Goal: Task Accomplishment & Management: Manage account settings

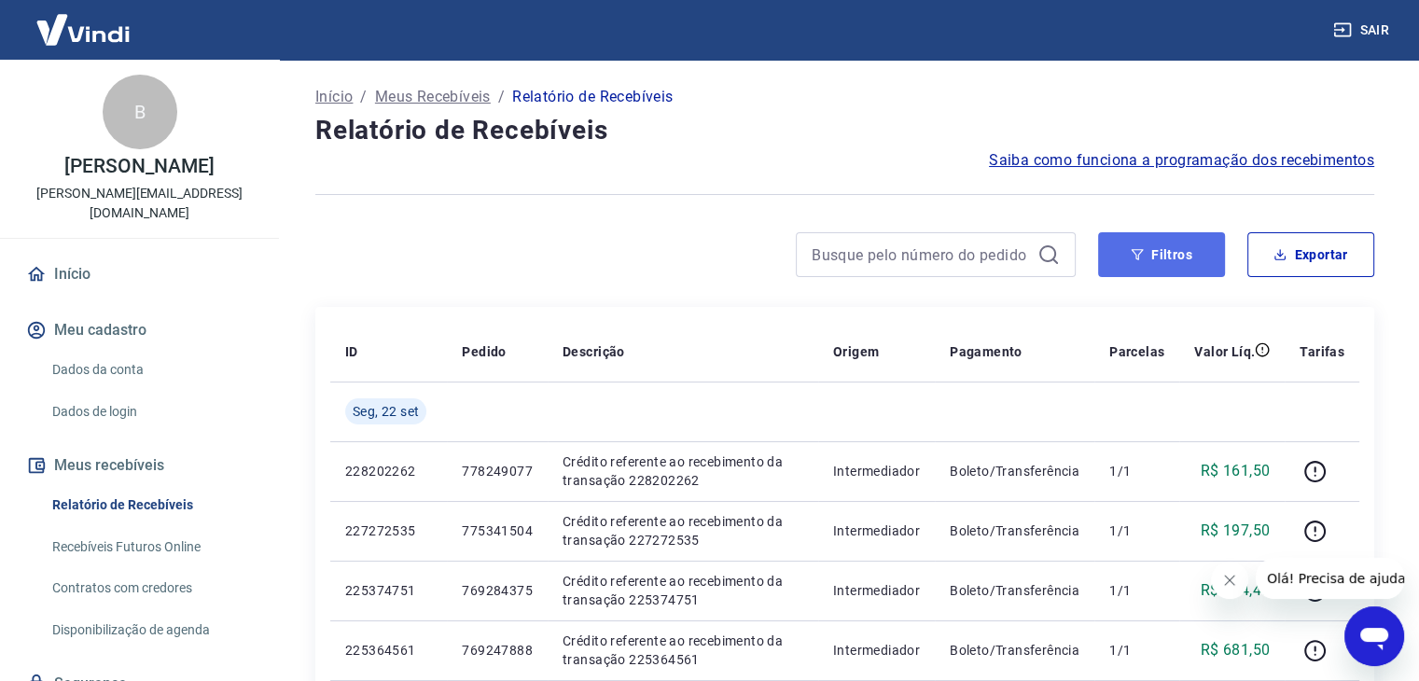
click at [1163, 253] on button "Filtros" at bounding box center [1161, 254] width 127 height 45
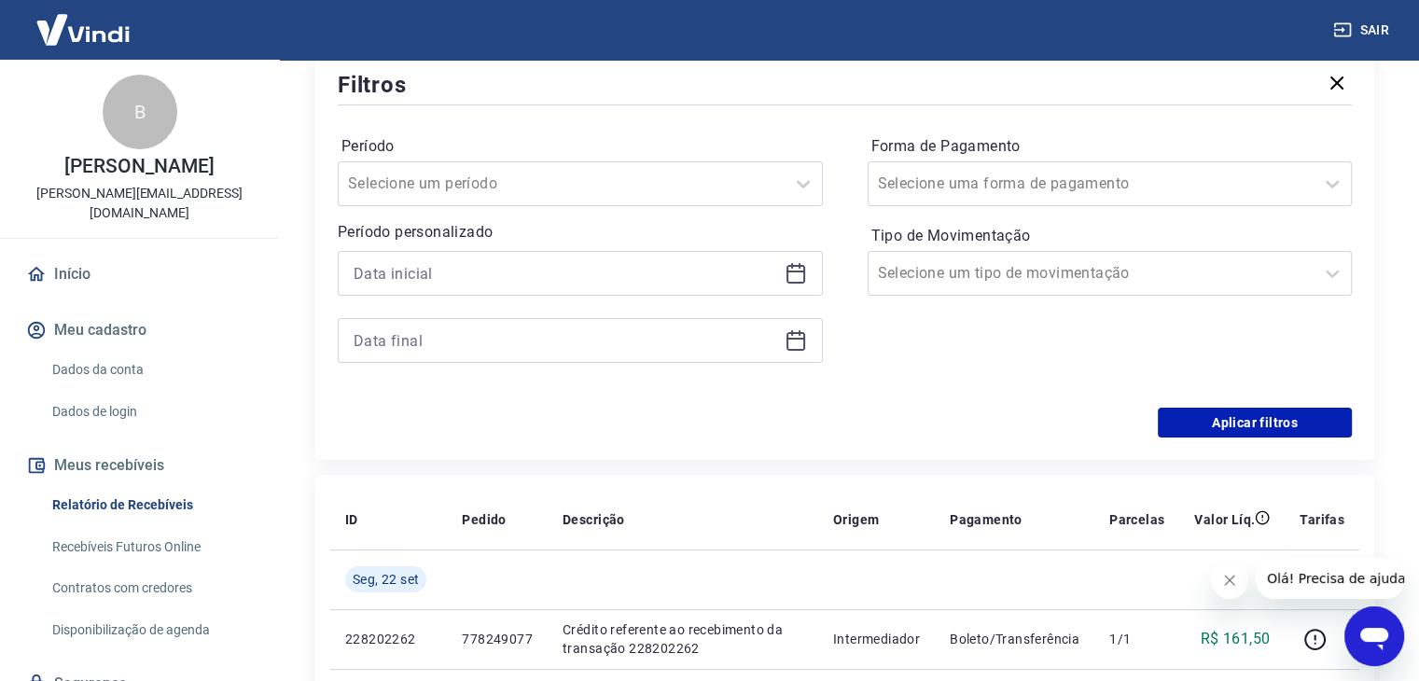
scroll to position [280, 0]
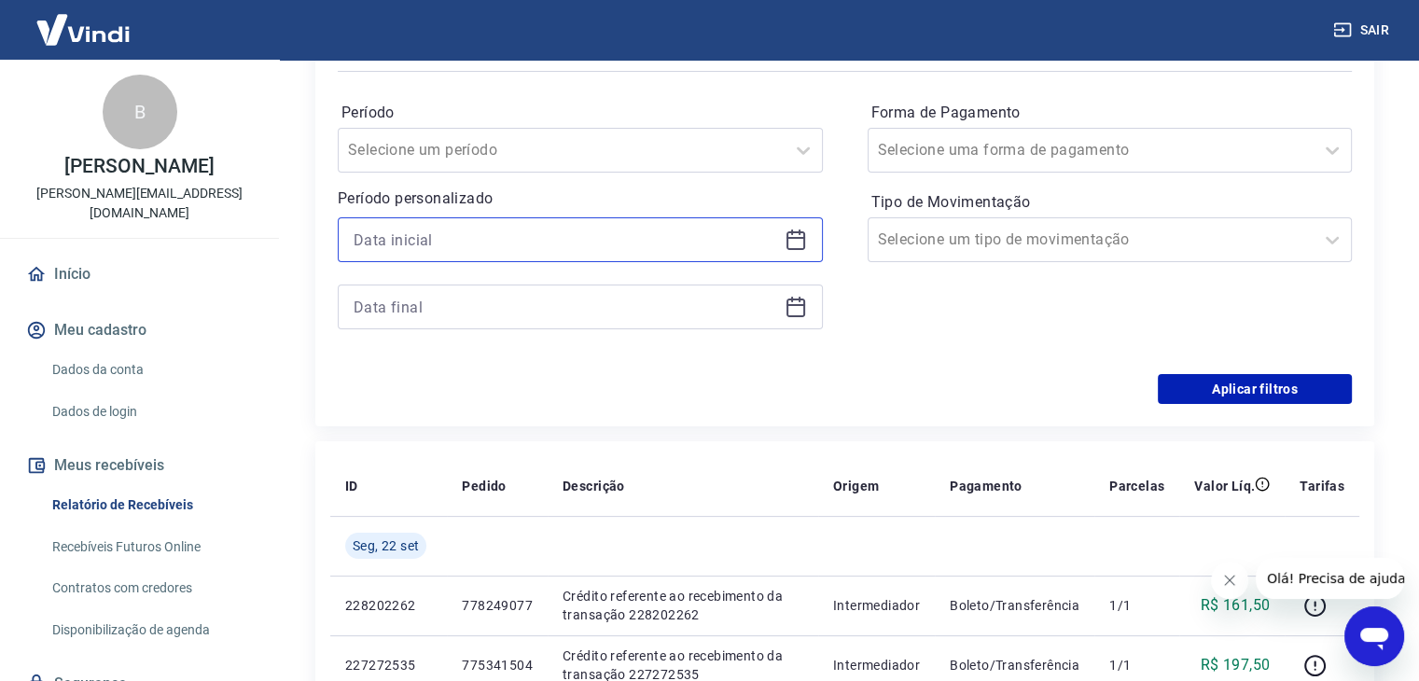
click at [550, 238] on input at bounding box center [565, 240] width 423 height 28
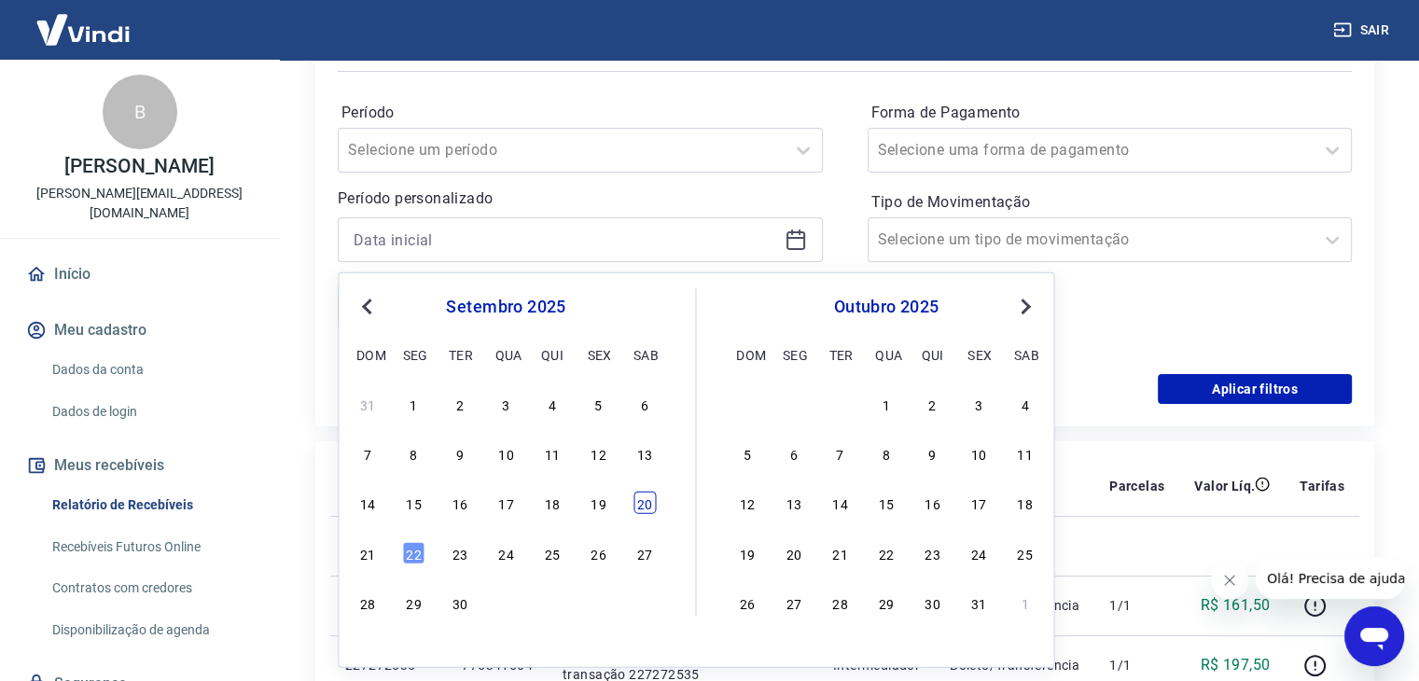
click at [638, 503] on div "20" at bounding box center [644, 503] width 22 height 22
type input "[DATE]"
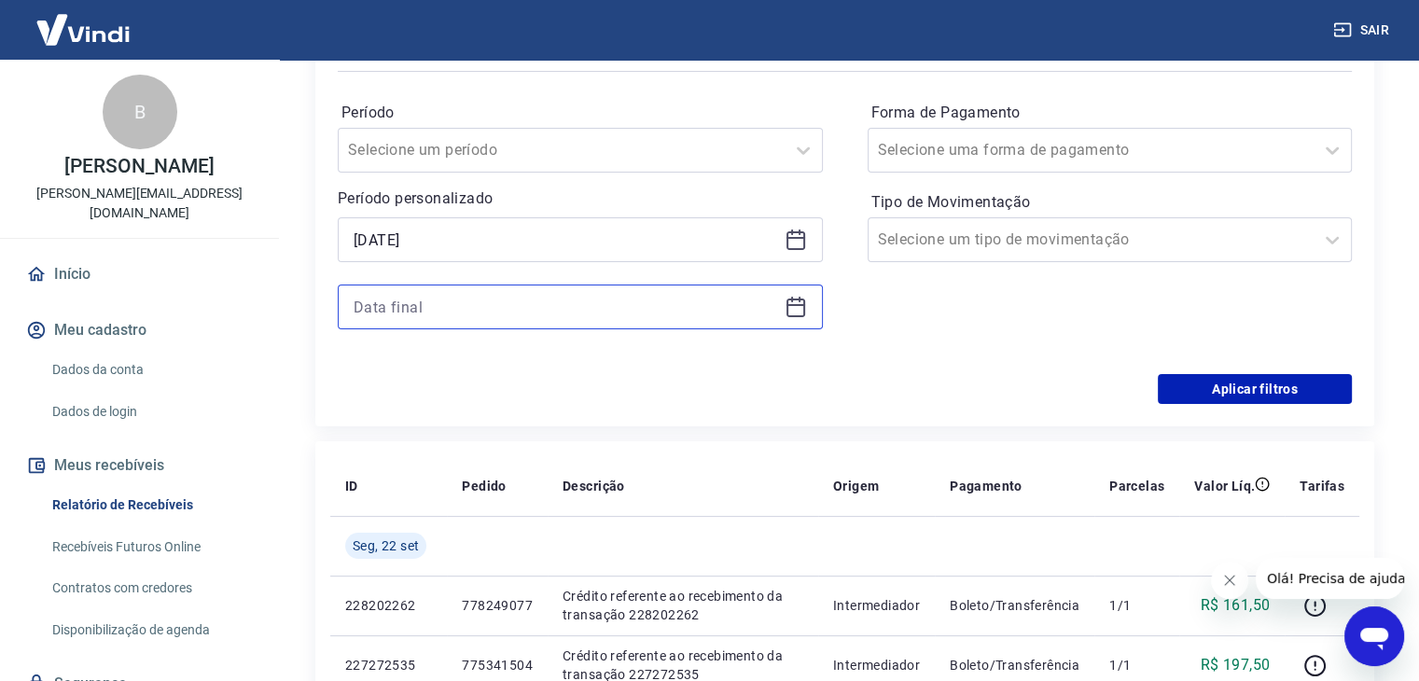
click at [425, 297] on input at bounding box center [565, 307] width 423 height 28
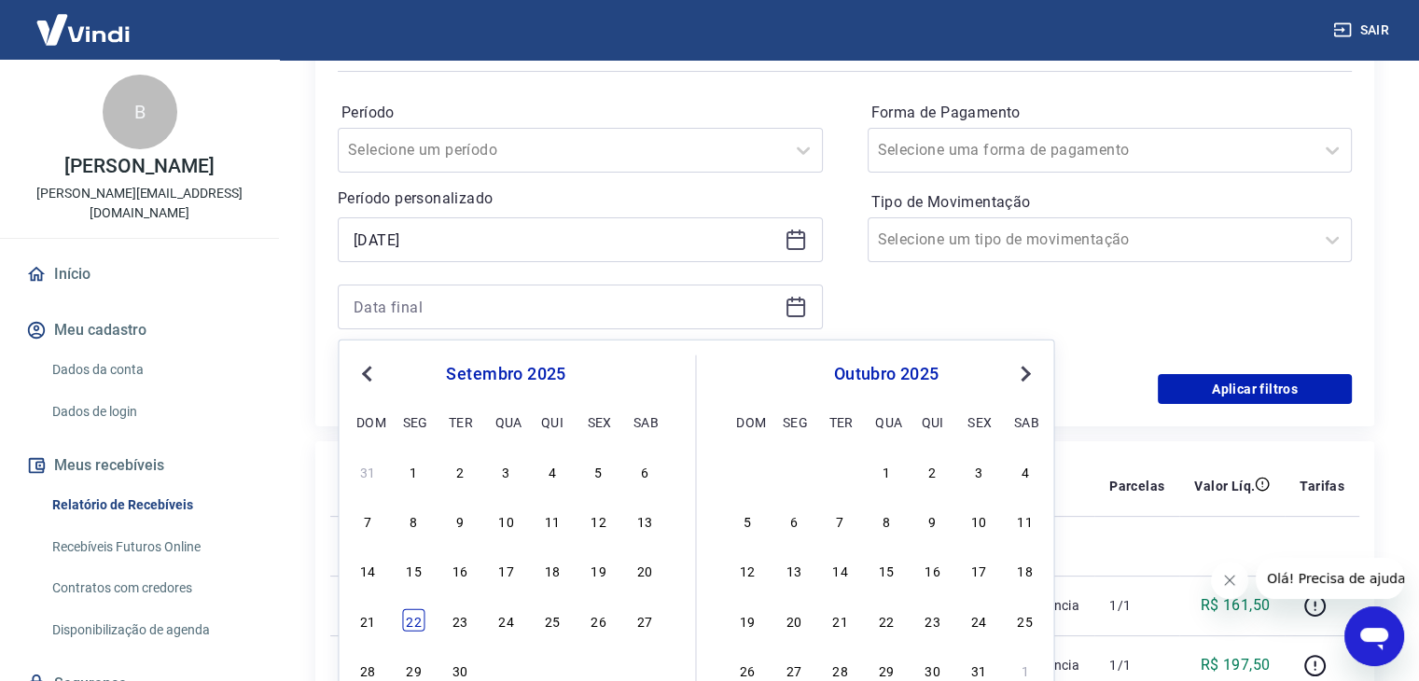
click at [410, 620] on div "22" at bounding box center [414, 619] width 22 height 22
type input "[DATE]"
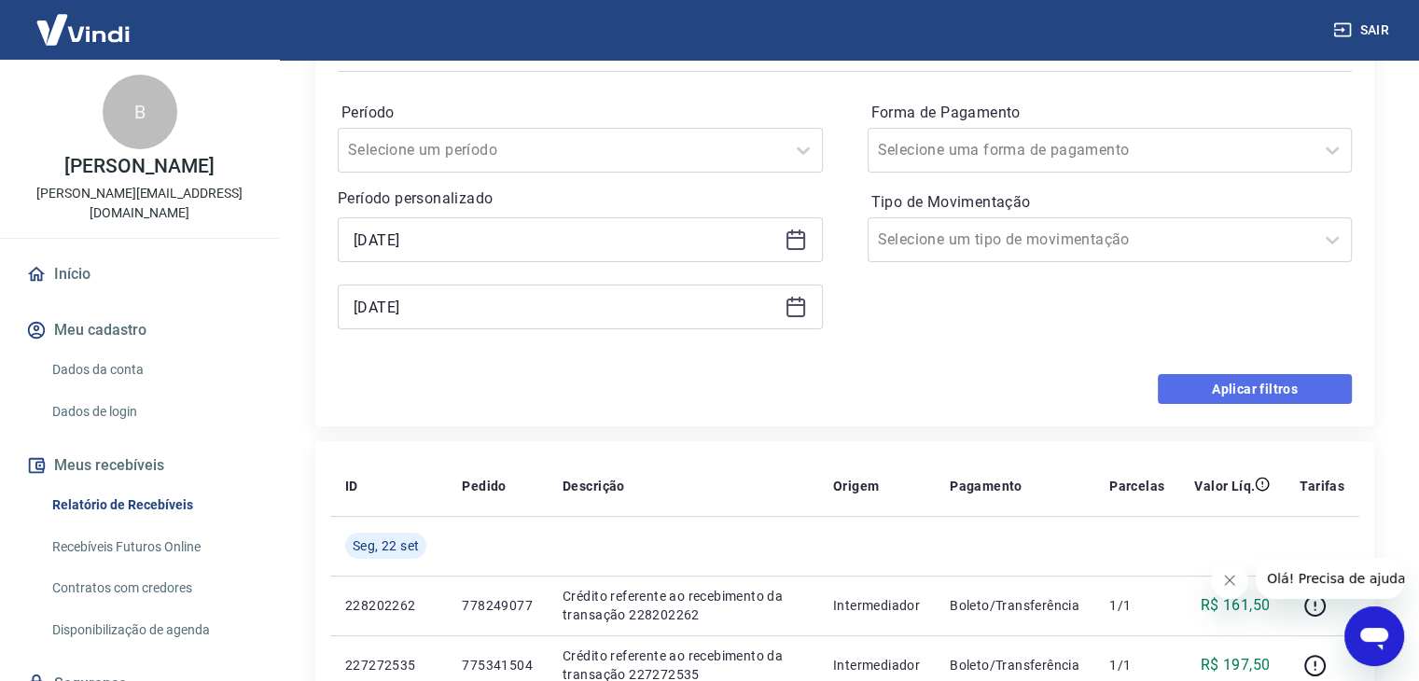
click at [1250, 377] on button "Aplicar filtros" at bounding box center [1255, 389] width 194 height 30
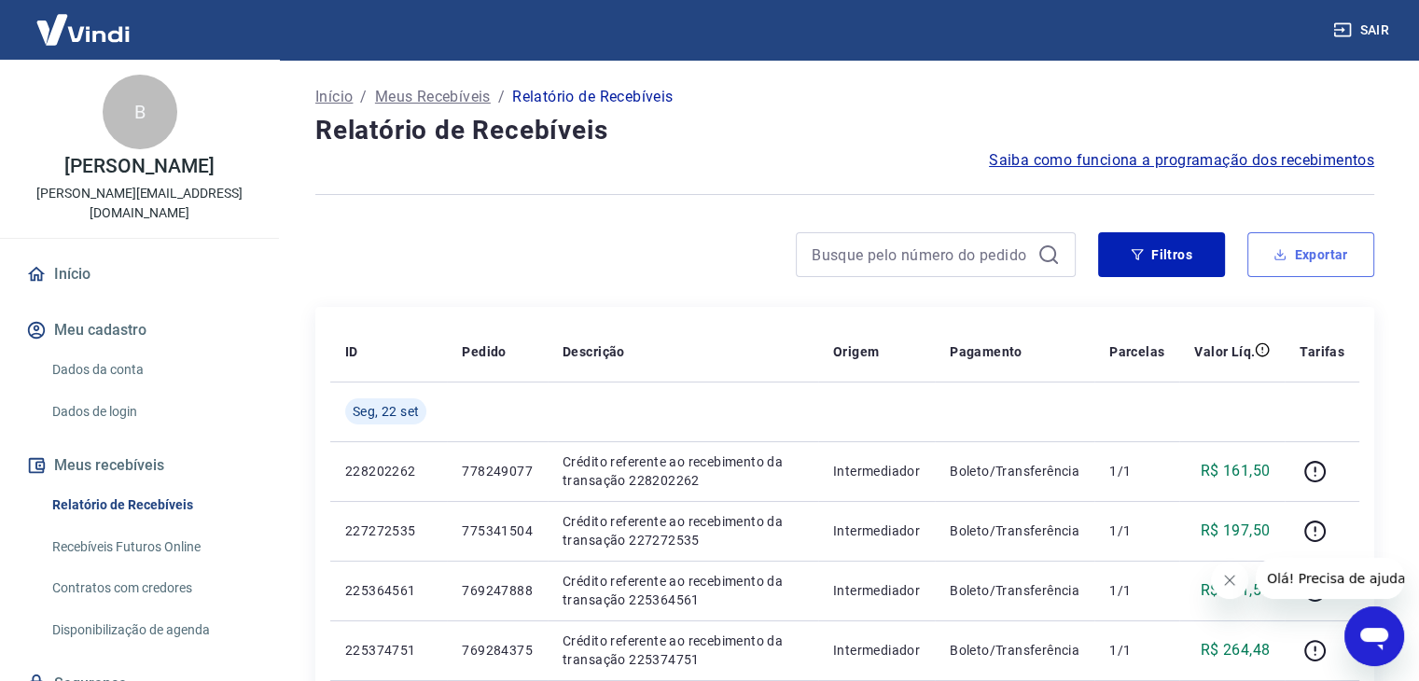
click at [1317, 248] on button "Exportar" at bounding box center [1310, 254] width 127 height 45
type input "[DATE]"
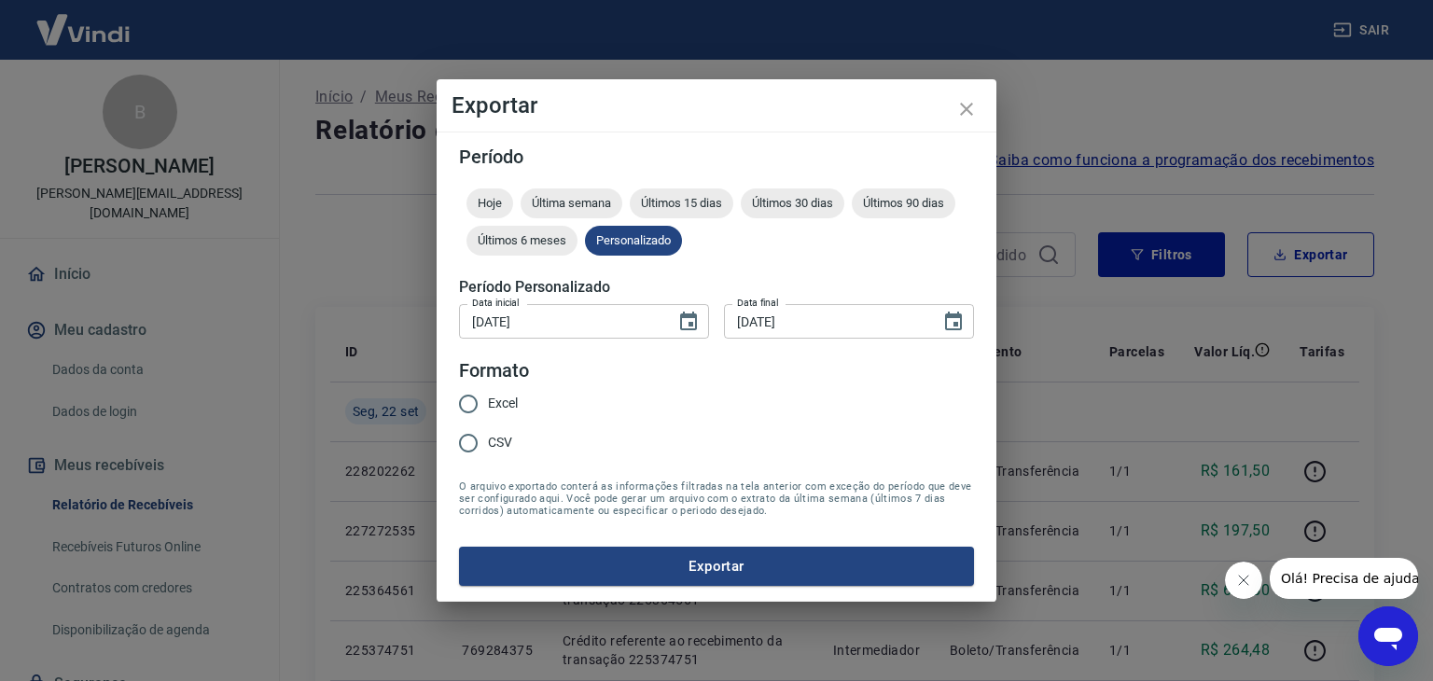
click at [484, 392] on input "Excel" at bounding box center [468, 403] width 39 height 39
radio input "true"
click at [631, 578] on button "Exportar" at bounding box center [716, 566] width 515 height 39
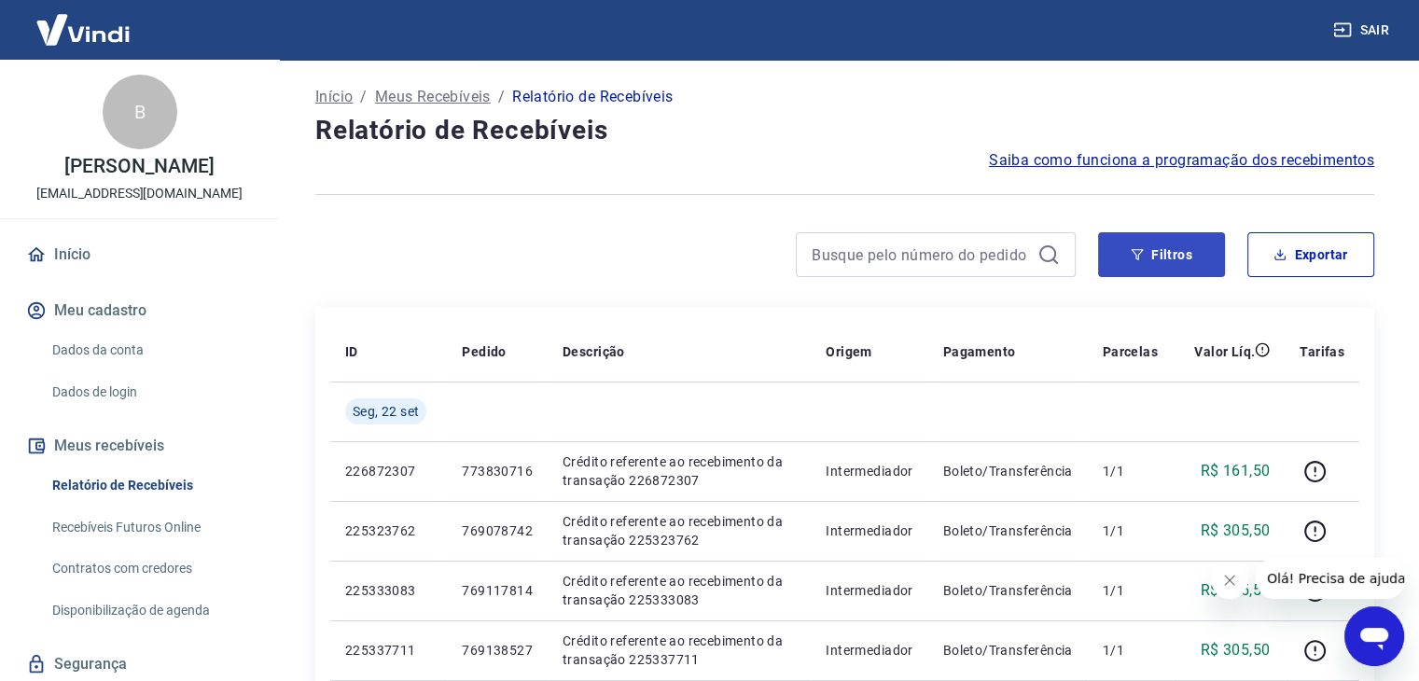
click at [1146, 247] on button "Filtros" at bounding box center [1161, 254] width 127 height 45
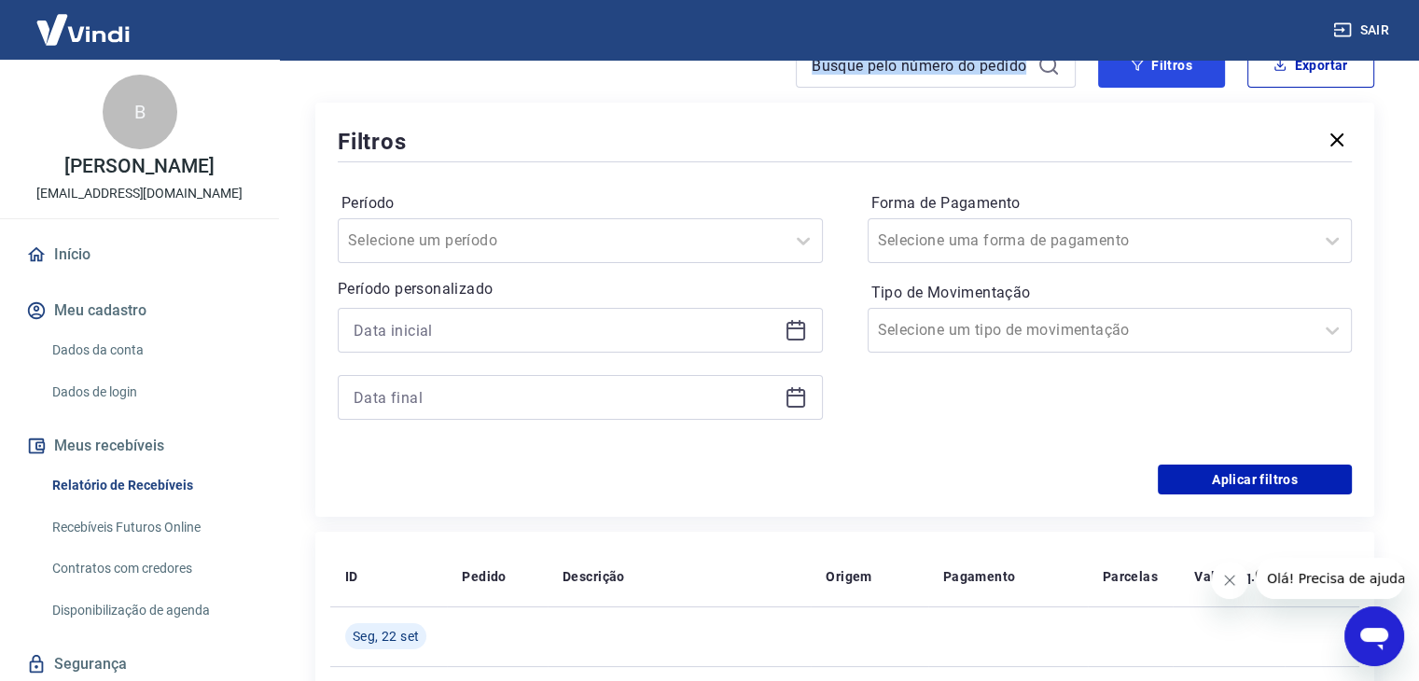
scroll to position [280, 0]
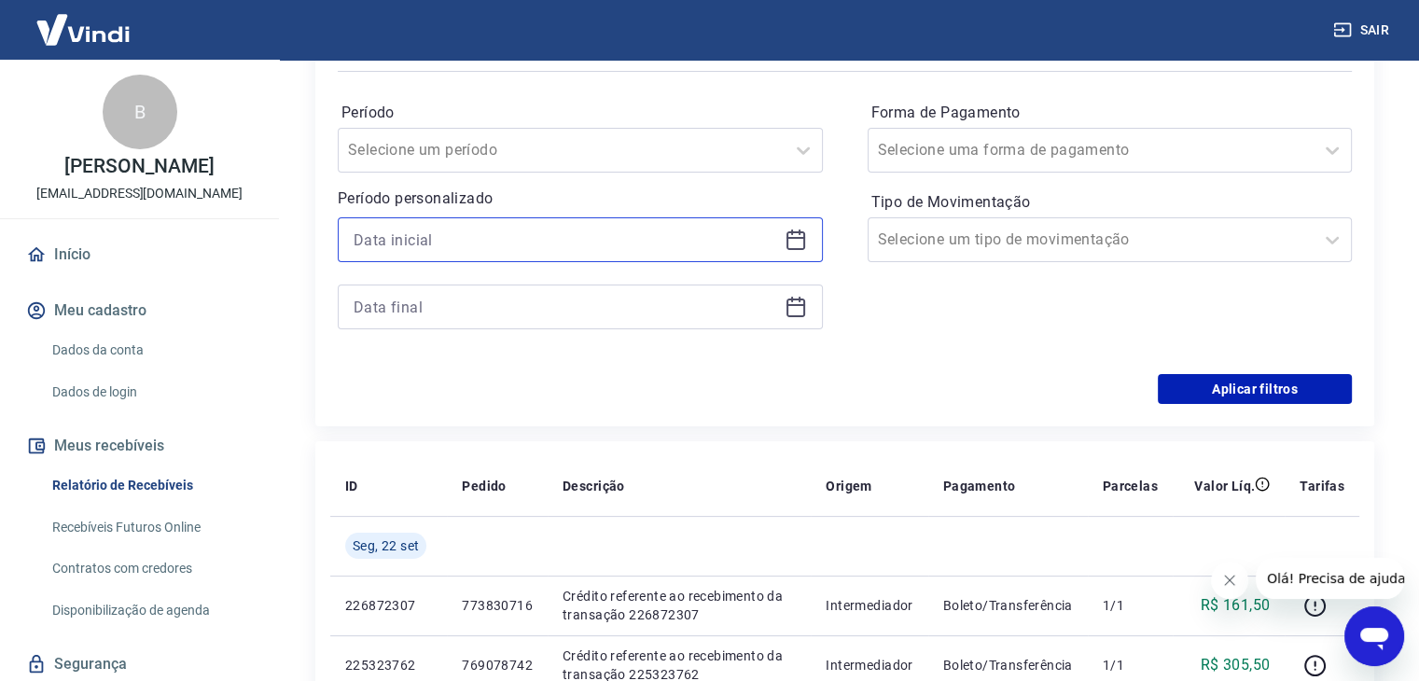
click at [496, 240] on input at bounding box center [565, 240] width 423 height 28
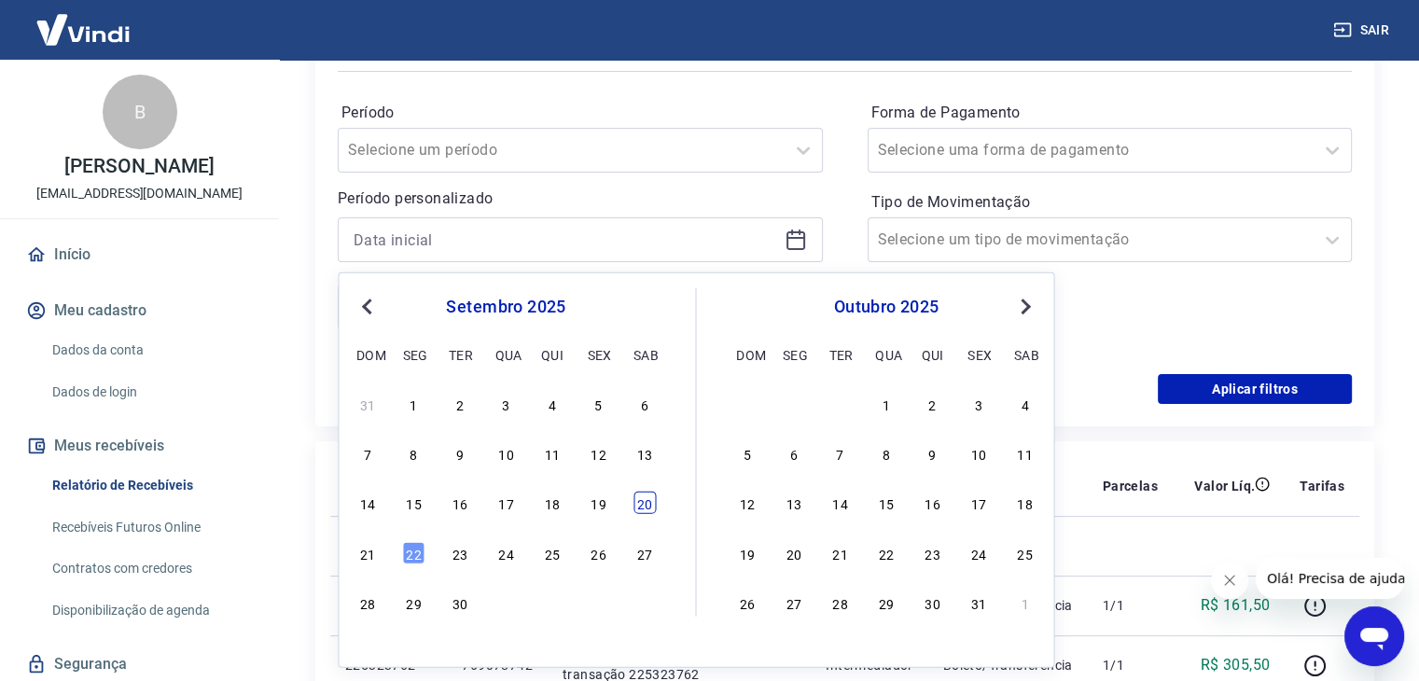
click at [647, 501] on div "20" at bounding box center [644, 503] width 22 height 22
type input "[DATE]"
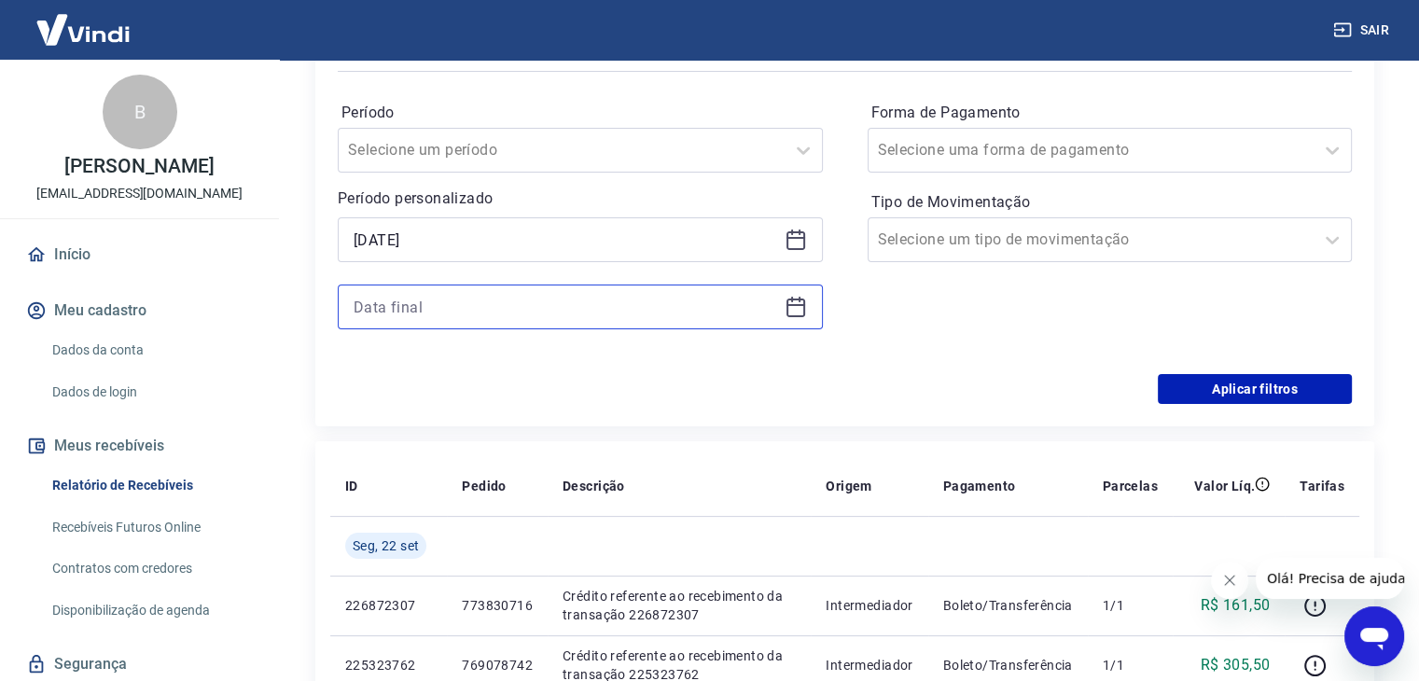
click at [507, 312] on input at bounding box center [565, 307] width 423 height 28
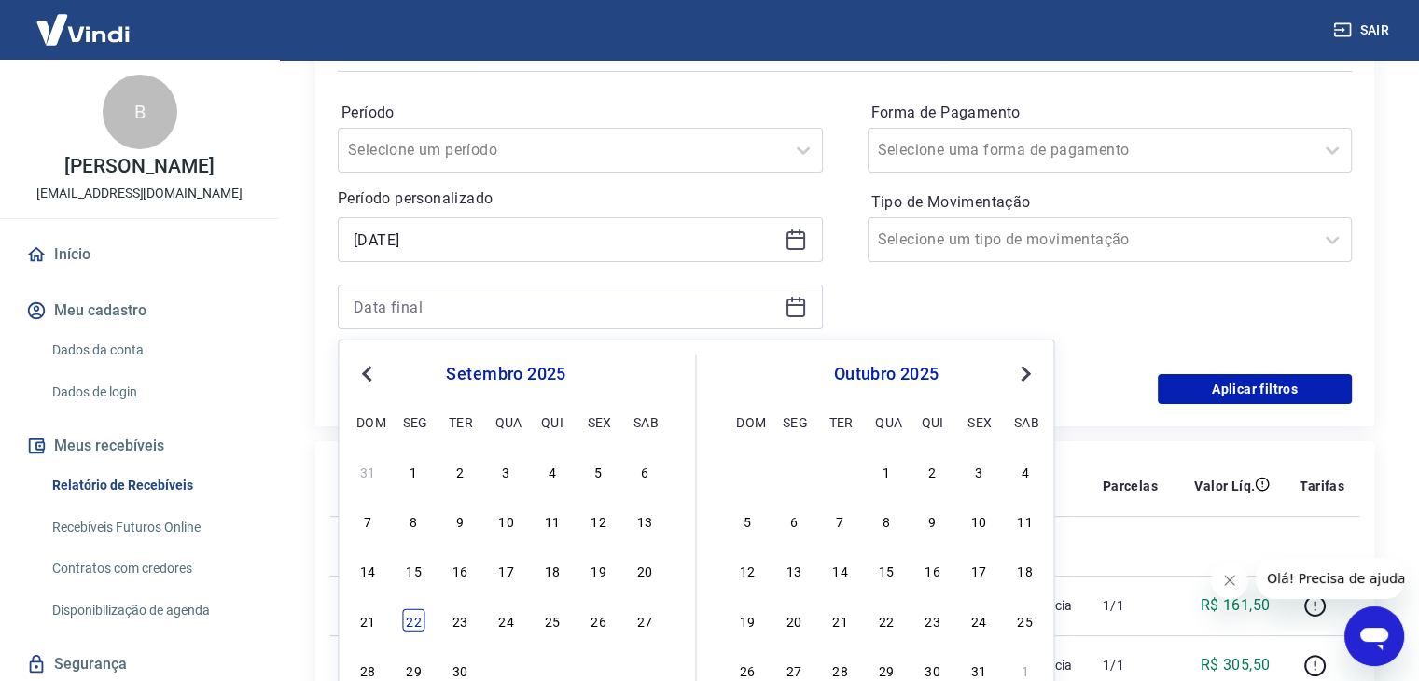
click at [418, 618] on div "22" at bounding box center [414, 619] width 22 height 22
type input "[DATE]"
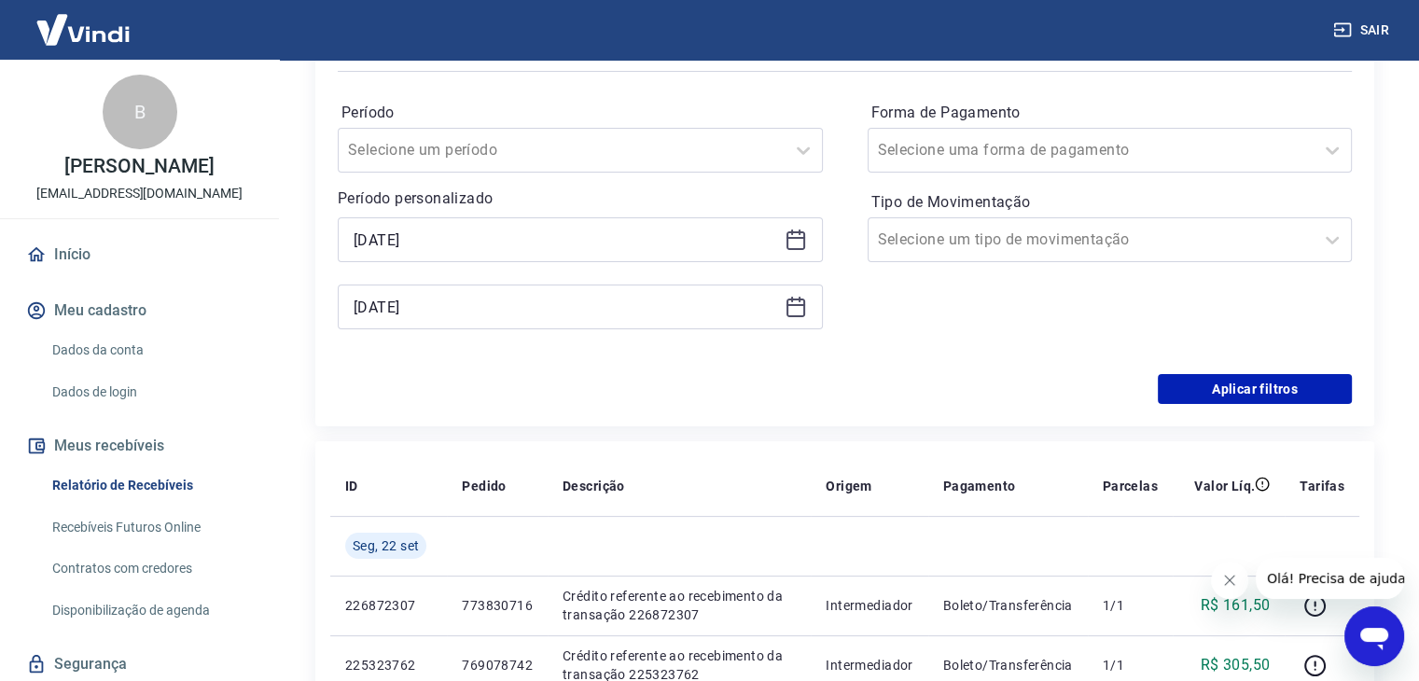
click at [1278, 370] on div "Período Selecione um período Período personalizado Selected date: sábado, 20 de…" at bounding box center [845, 225] width 1014 height 298
click at [1276, 385] on button "Aplicar filtros" at bounding box center [1255, 389] width 194 height 30
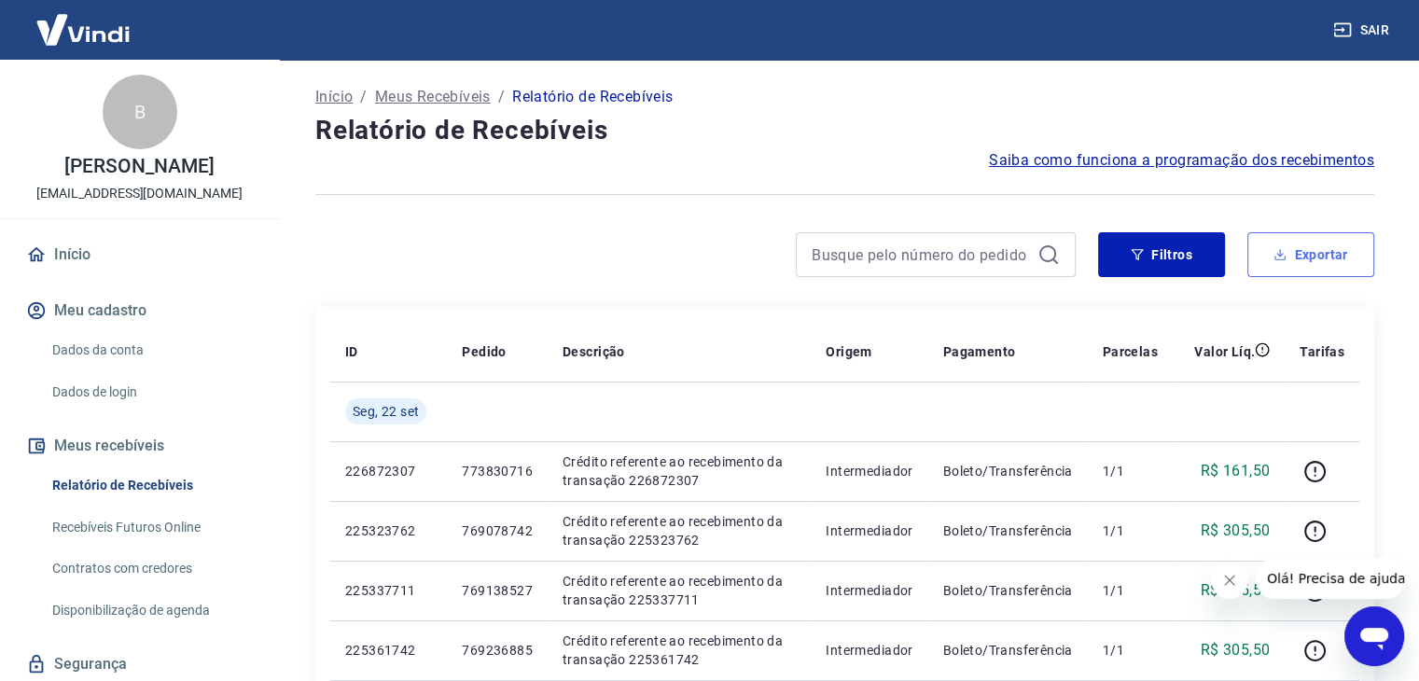
click at [1319, 243] on button "Exportar" at bounding box center [1310, 254] width 127 height 45
type input "[DATE]"
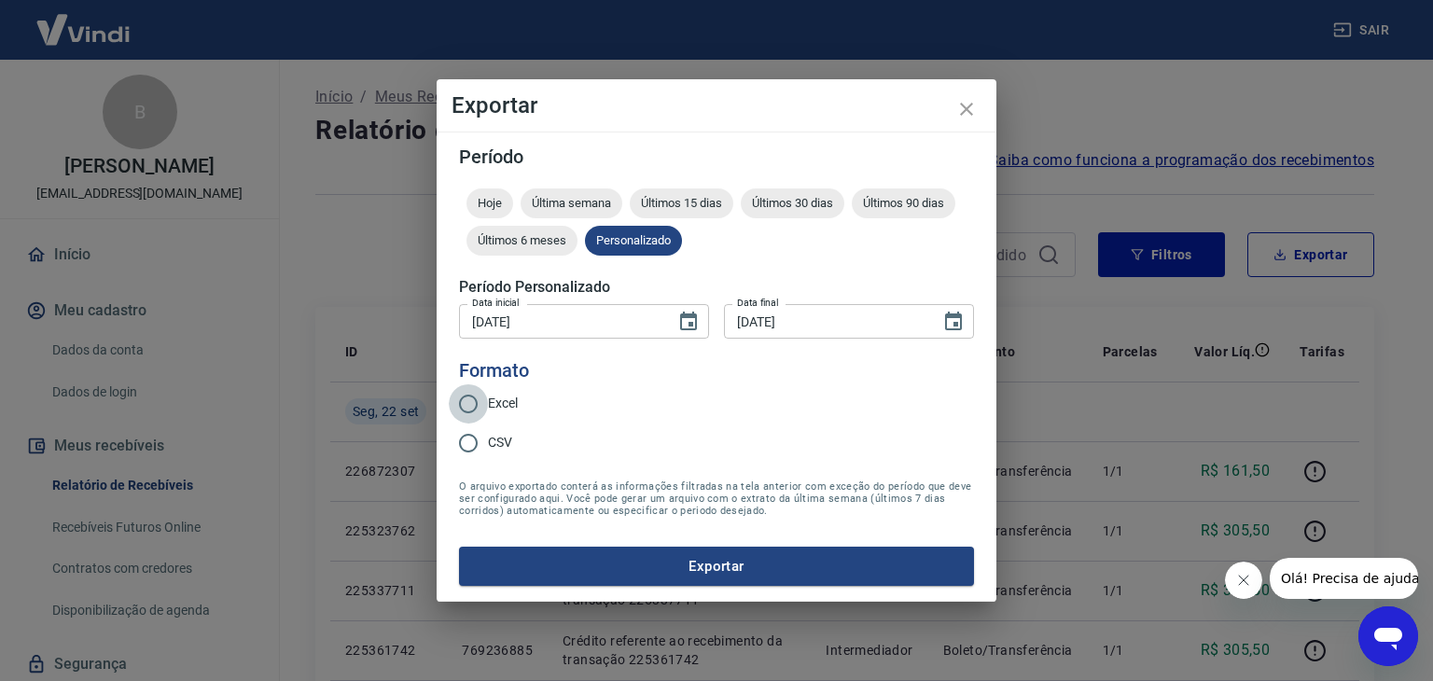
click at [467, 406] on input "Excel" at bounding box center [468, 403] width 39 height 39
radio input "true"
click at [739, 563] on button "Exportar" at bounding box center [716, 566] width 515 height 39
